Goal: Task Accomplishment & Management: Use online tool/utility

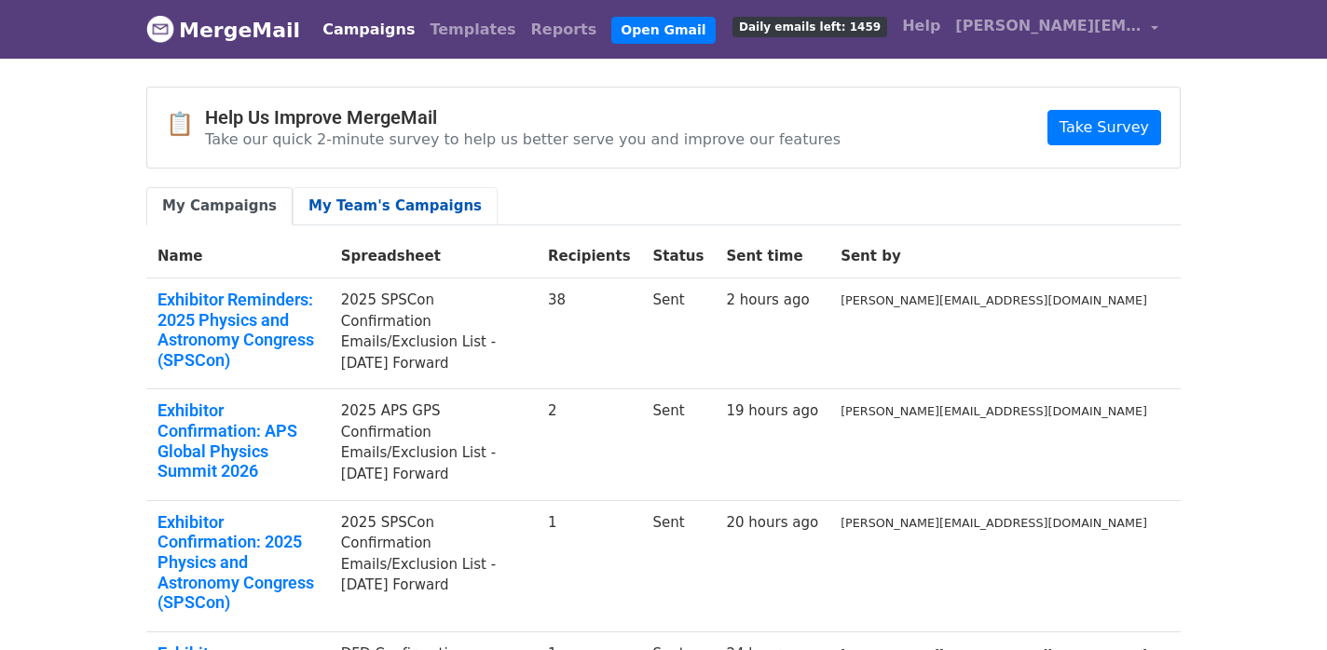
click at [382, 208] on link "My Team's Campaigns" at bounding box center [395, 206] width 205 height 38
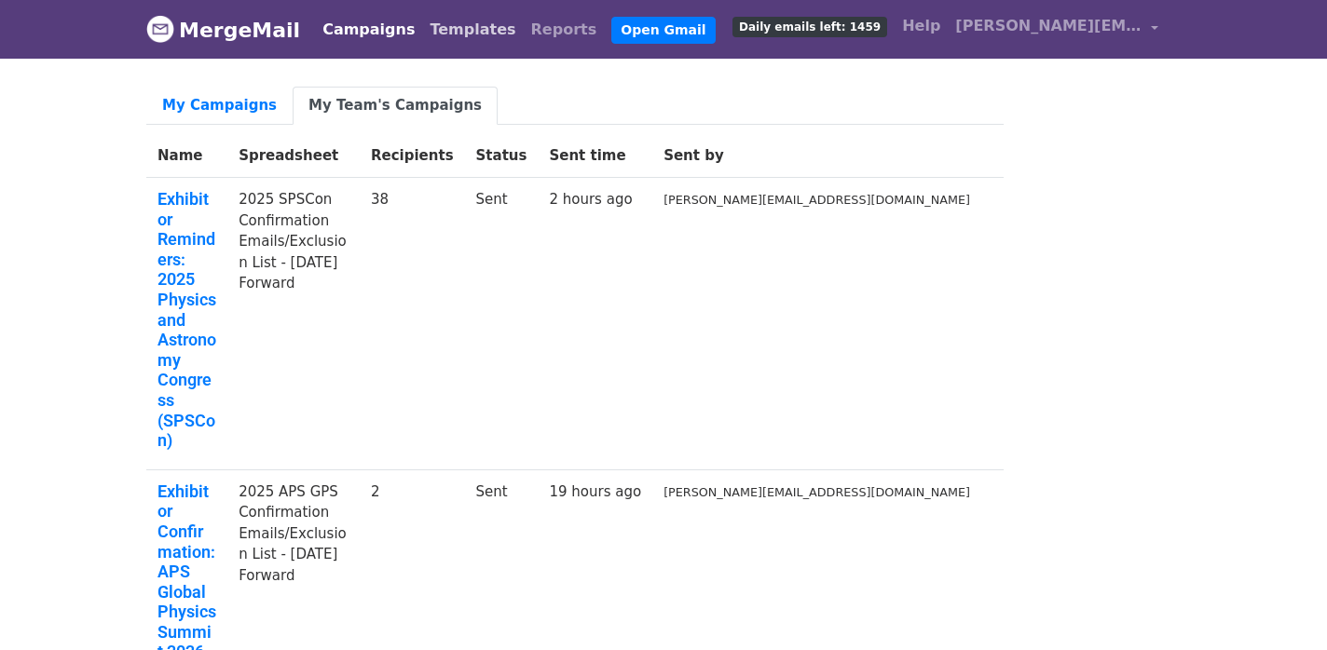
click at [426, 37] on link "Templates" at bounding box center [472, 29] width 101 height 37
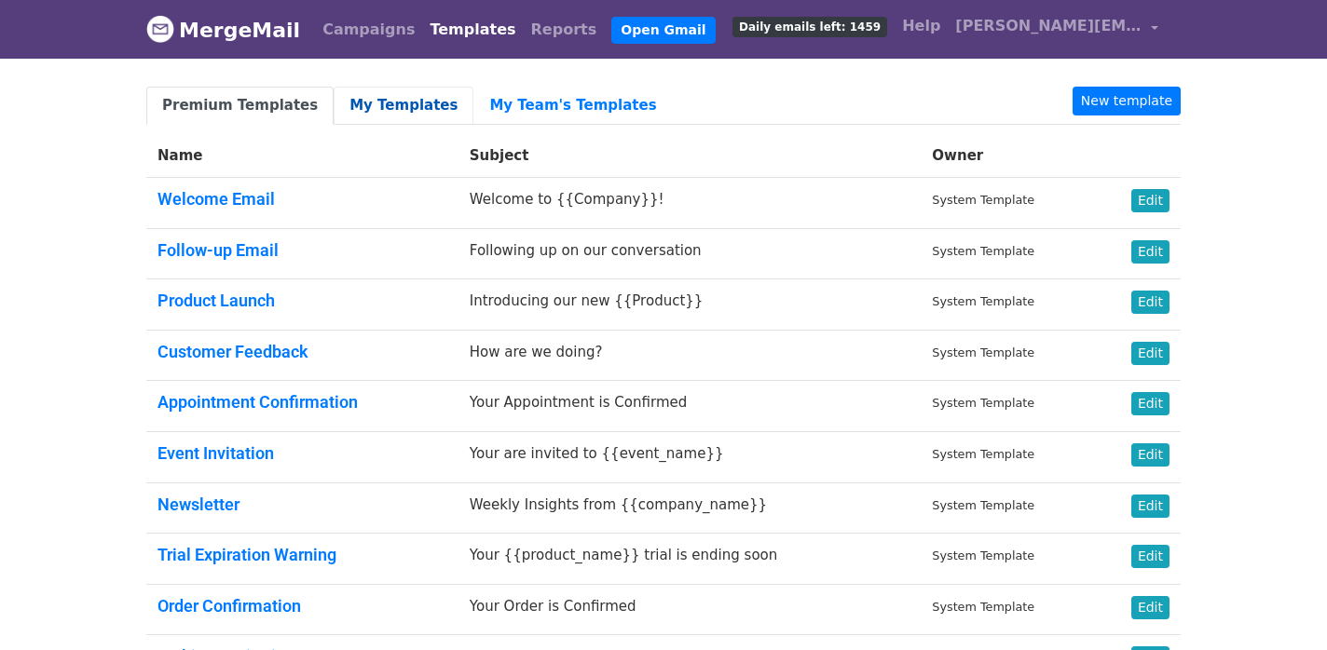
click at [425, 112] on link "My Templates" at bounding box center [404, 106] width 140 height 38
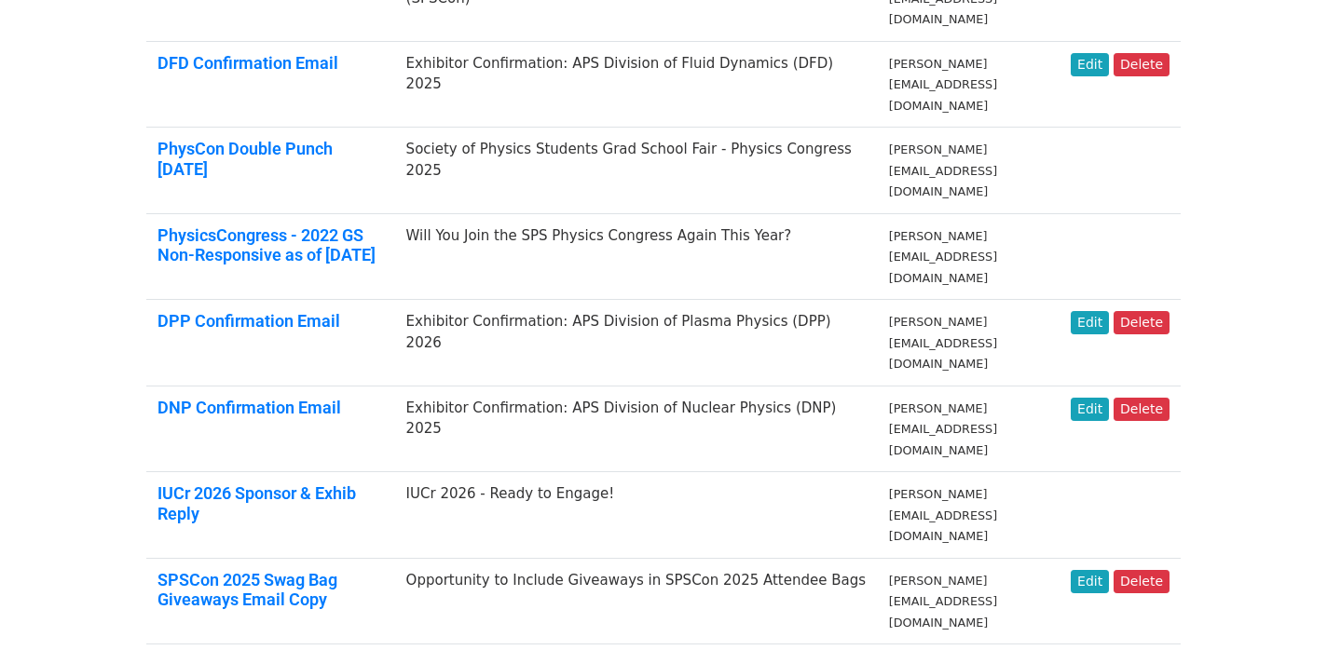
scroll to position [574, 0]
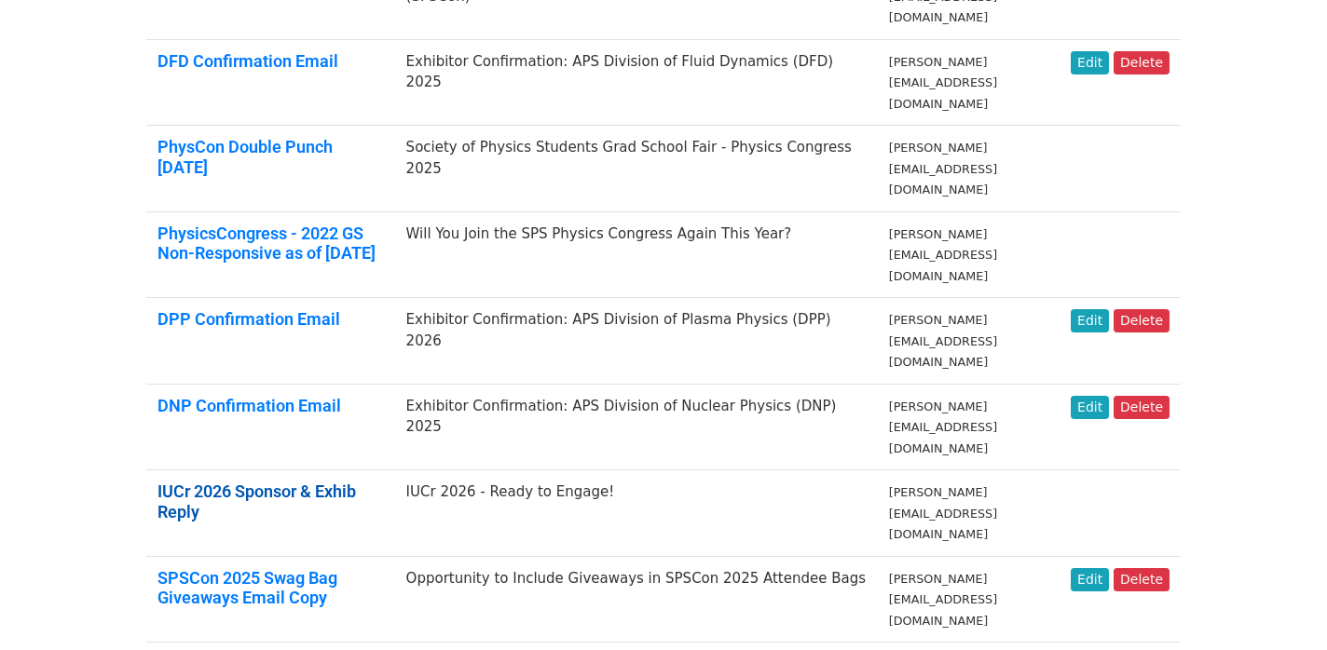
click at [356, 482] on link "IUCr 2026 Sponsor & Exhib Reply" at bounding box center [256, 502] width 198 height 40
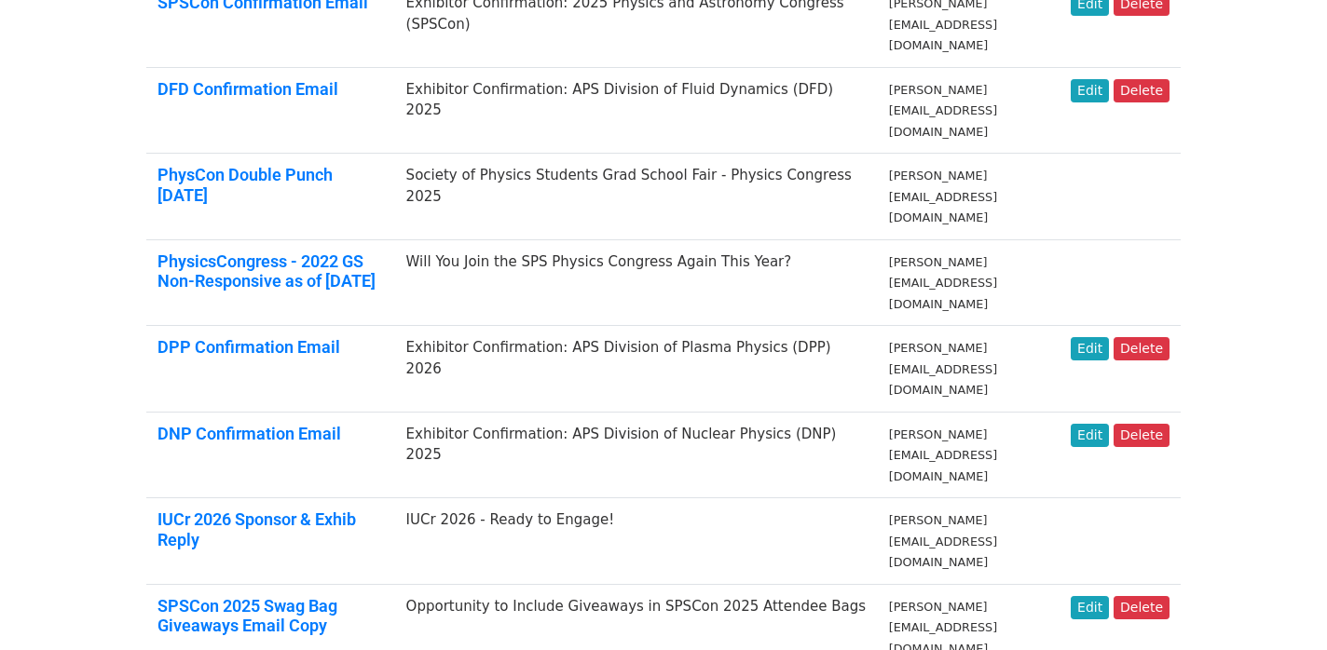
scroll to position [541, 0]
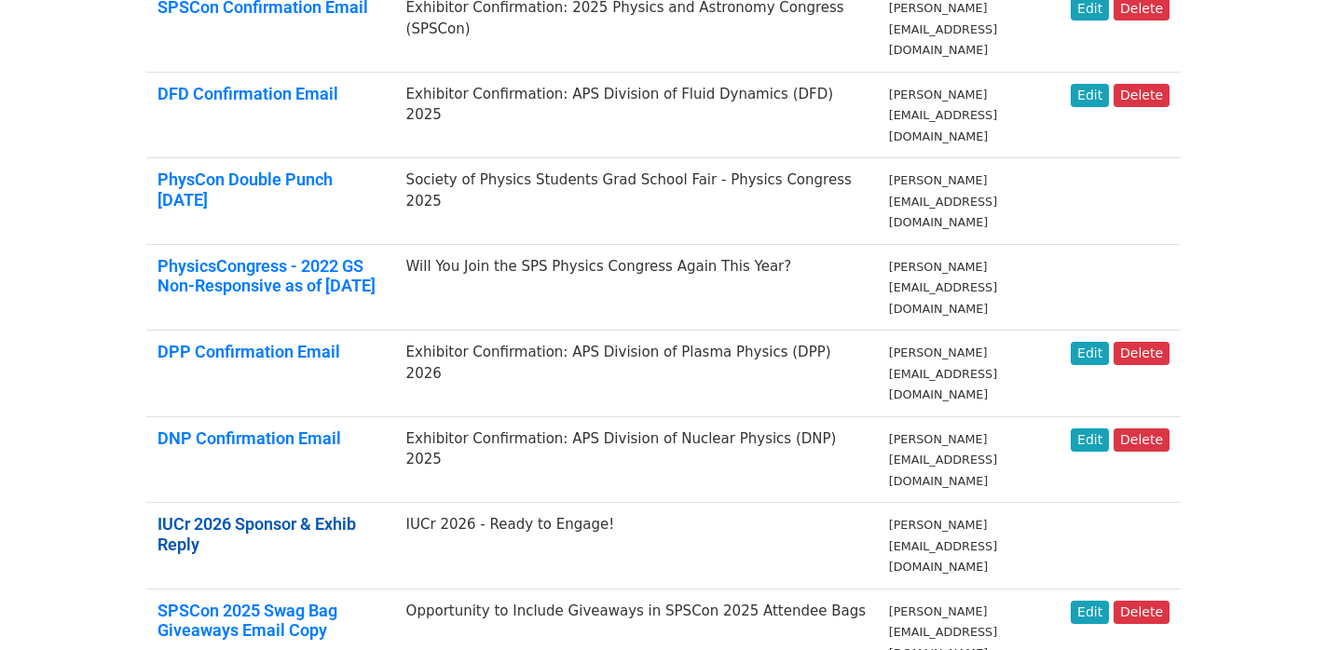
click at [267, 514] on link "IUCr 2026 Sponsor & Exhib Reply" at bounding box center [256, 534] width 198 height 40
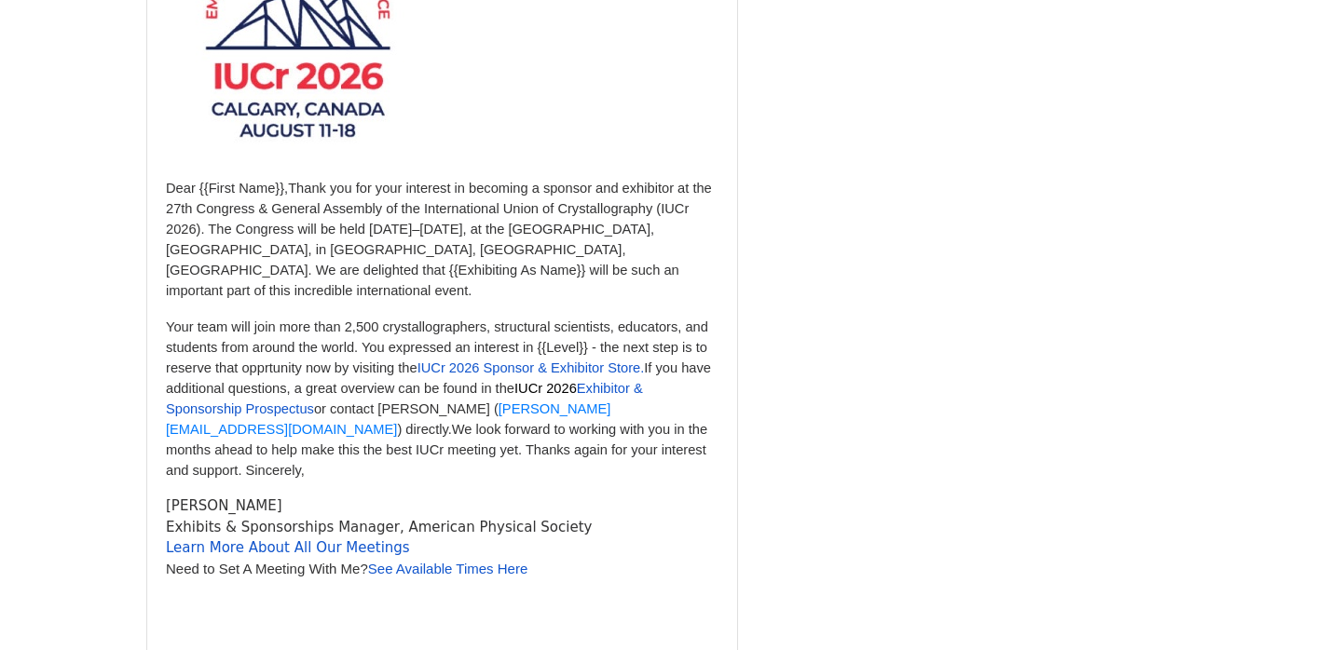
scroll to position [412, 0]
click at [547, 360] on span "IUCr 2026 Sponsor & Exhibitor Store." at bounding box center [530, 367] width 227 height 15
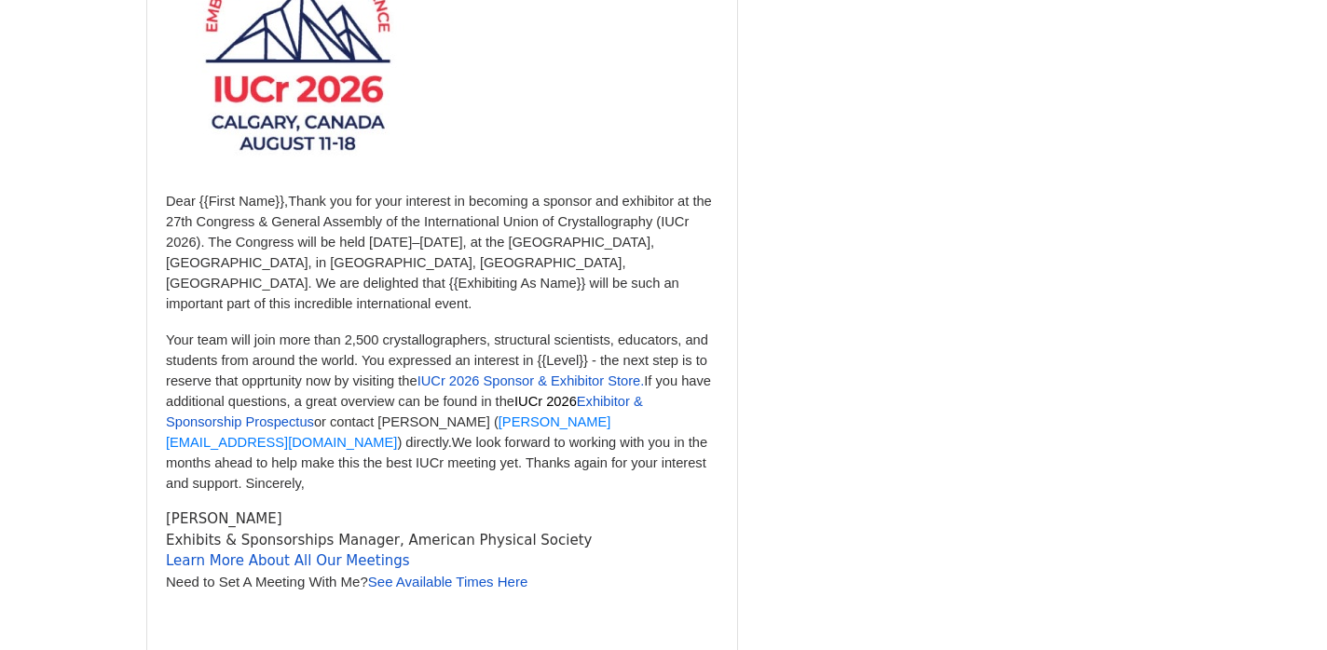
scroll to position [399, 0]
